Goal: Check status: Check status

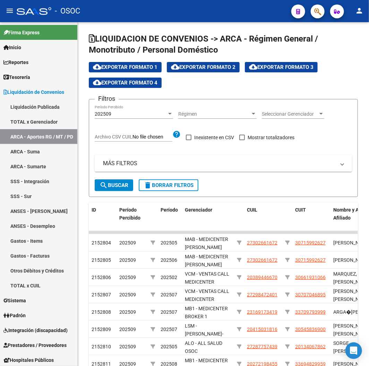
click at [168, 12] on div "- OSOC" at bounding box center [151, 10] width 269 height 15
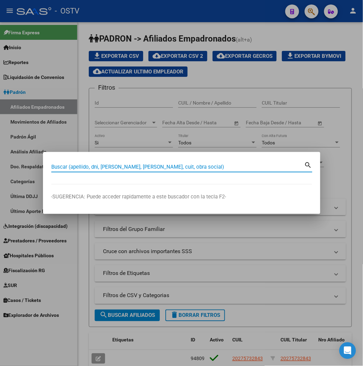
paste input "39321441"
type input "39321441"
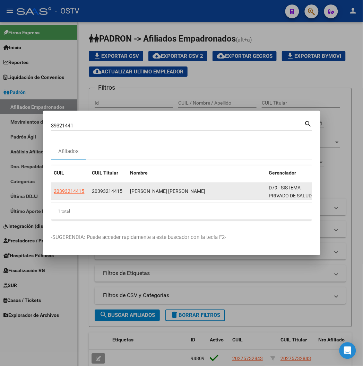
click at [51, 197] on datatable-body-cell "20393214415" at bounding box center [70, 191] width 38 height 17
click at [51, 195] on datatable-body-cell "20393214415" at bounding box center [70, 191] width 38 height 17
click at [54, 195] on app-link-go-to "20393214415" at bounding box center [69, 191] width 30 height 8
click at [54, 192] on span "20393214415" at bounding box center [69, 192] width 30 height 6
copy span "20393214415"
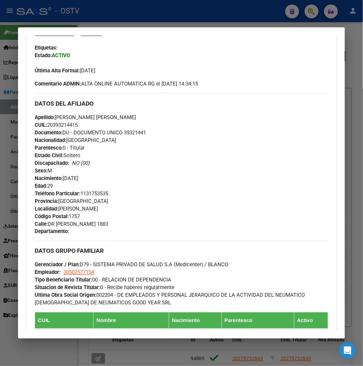
scroll to position [330, 0]
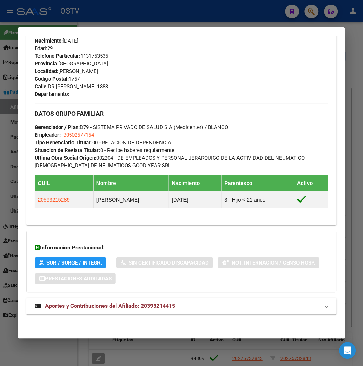
click at [78, 312] on mat-expansion-panel-header "Aportes y Contribuciones del Afiliado: 20393214415" at bounding box center [181, 306] width 310 height 17
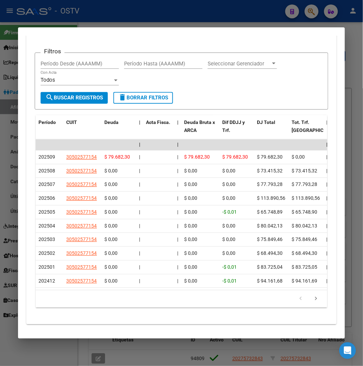
scroll to position [672, 0]
